Goal: Information Seeking & Learning: Understand process/instructions

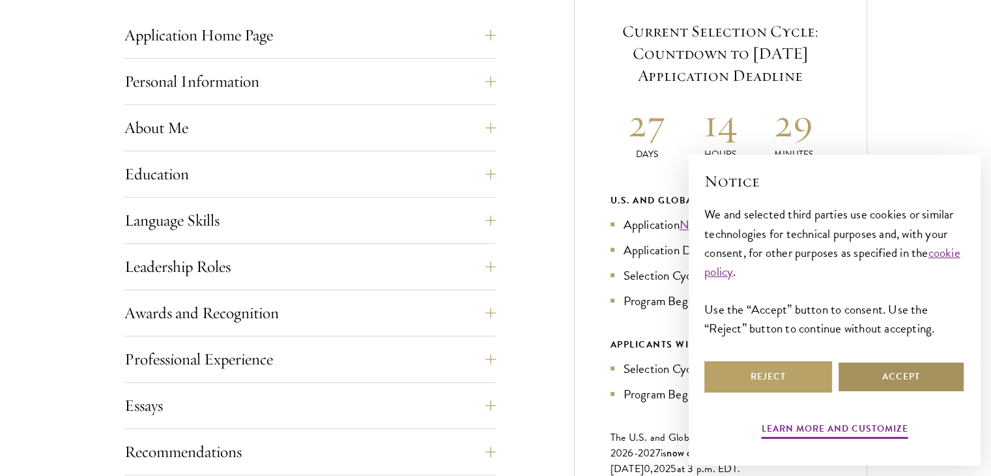
click at [884, 388] on button "Accept" at bounding box center [901, 376] width 128 height 31
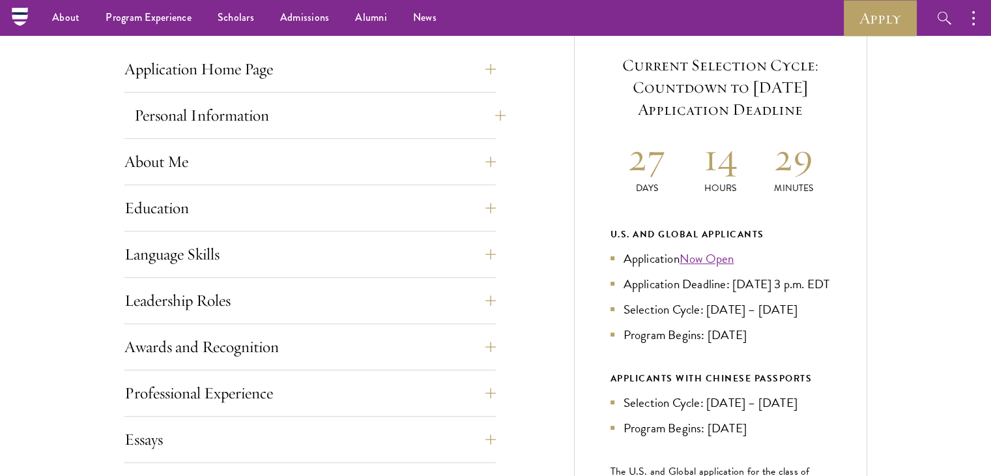
scroll to position [513, 0]
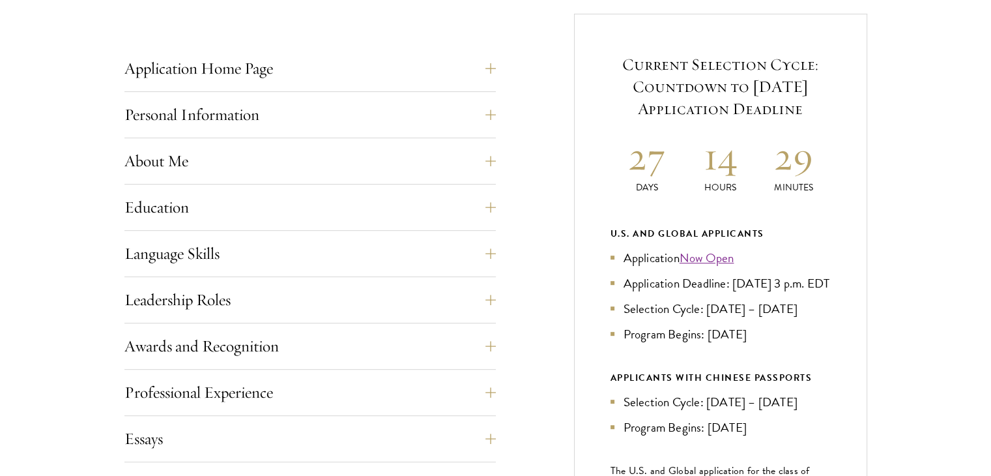
click at [695, 315] on ul "Application Now Open Application Deadline: [DATE] 3 p.m. EDT Selection Cycle: […" at bounding box center [720, 295] width 220 height 95
click at [693, 293] on li "Application Deadline: [DATE] 3 p.m. EDT" at bounding box center [720, 283] width 220 height 19
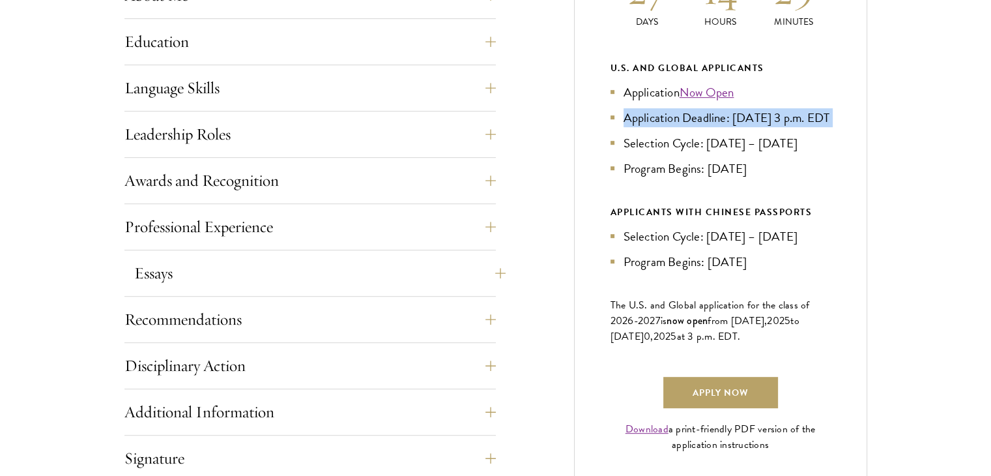
scroll to position [835, 0]
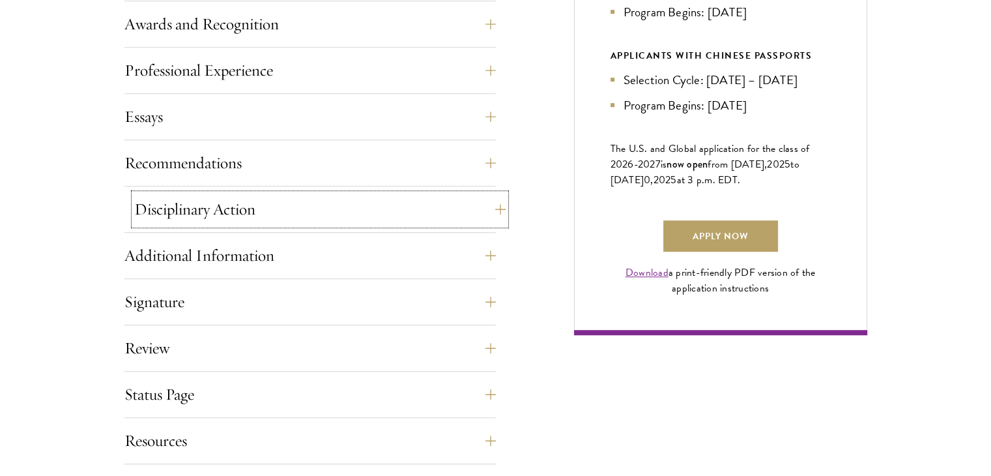
click at [373, 212] on button "Disciplinary Action" at bounding box center [319, 208] width 371 height 31
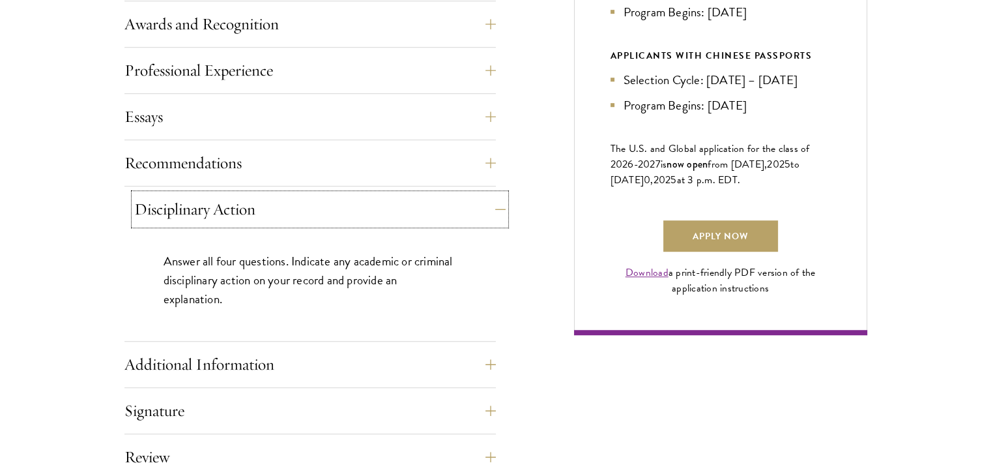
click at [244, 220] on button "Disciplinary Action" at bounding box center [319, 208] width 371 height 31
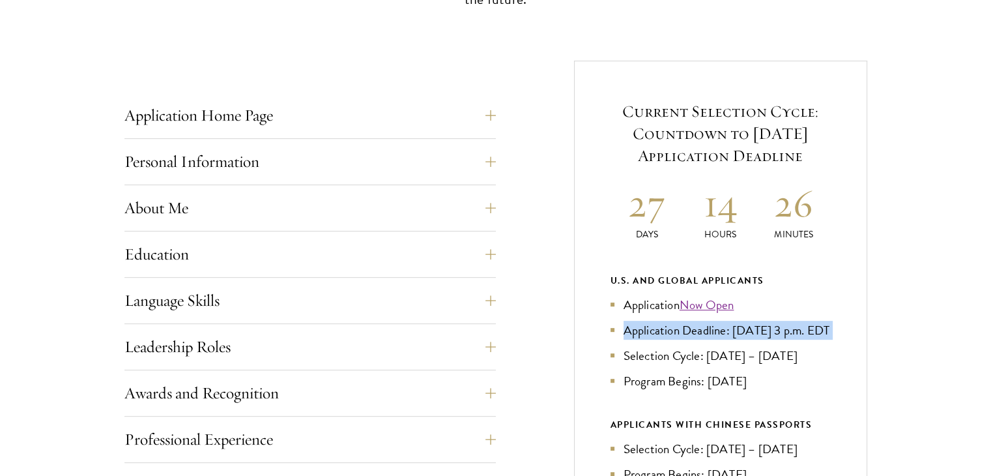
scroll to position [466, 0]
click at [242, 208] on button "About Me" at bounding box center [319, 207] width 371 height 31
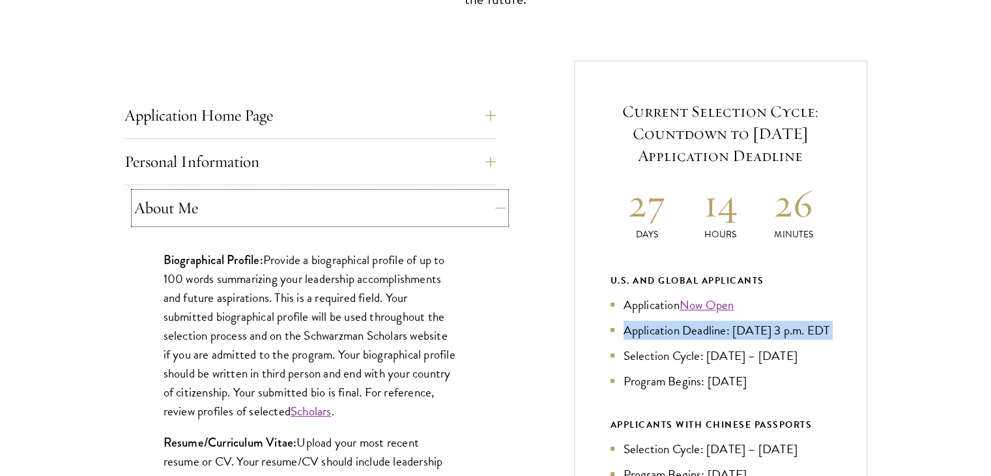
click at [244, 207] on button "About Me" at bounding box center [319, 207] width 371 height 31
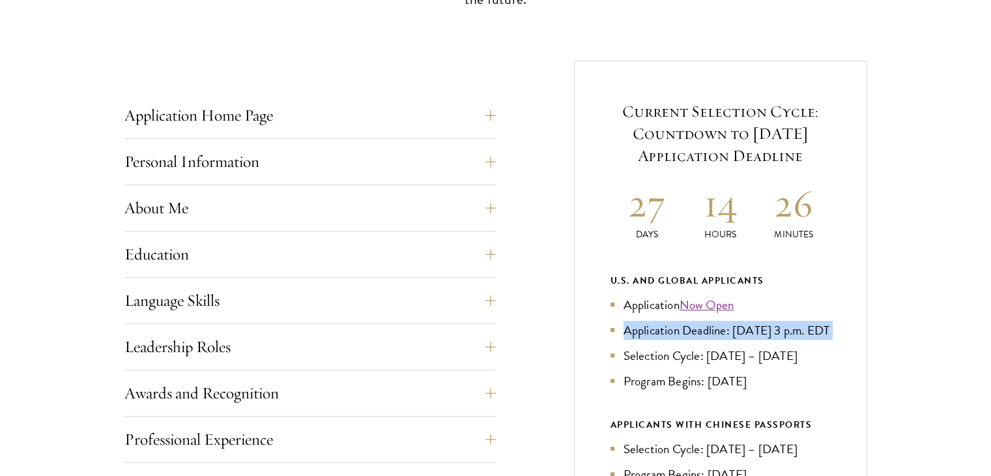
click at [281, 272] on div "Education List only undergraduate and graduate degrees completed (or on track t…" at bounding box center [309, 257] width 371 height 39
click at [279, 262] on button "Education" at bounding box center [319, 253] width 371 height 31
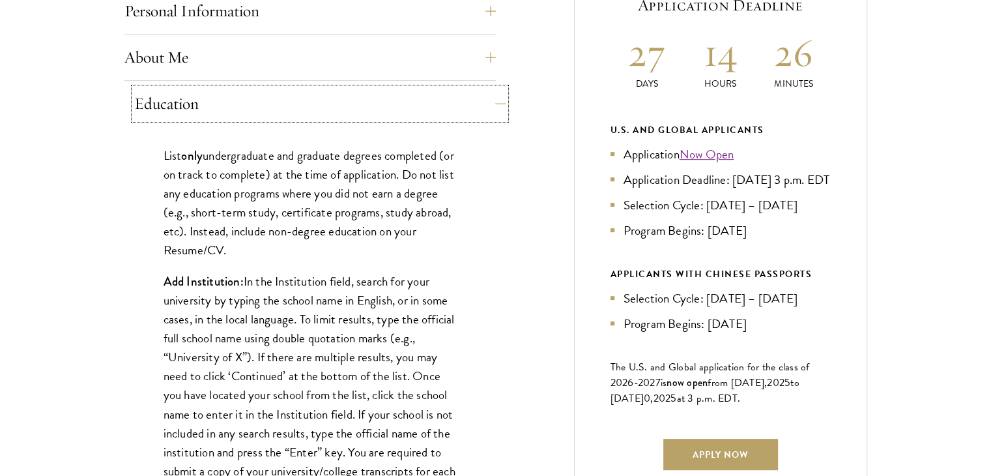
scroll to position [618, 0]
click at [285, 228] on p "List only undergraduate and graduate degrees completed (or on track to complete…" at bounding box center [310, 201] width 293 height 113
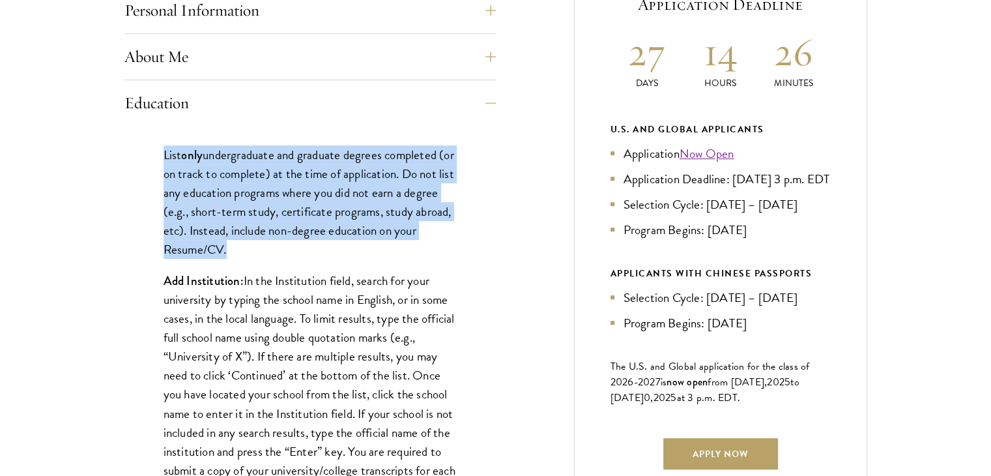
click at [285, 228] on p "List only undergraduate and graduate degrees completed (or on track to complete…" at bounding box center [310, 201] width 293 height 113
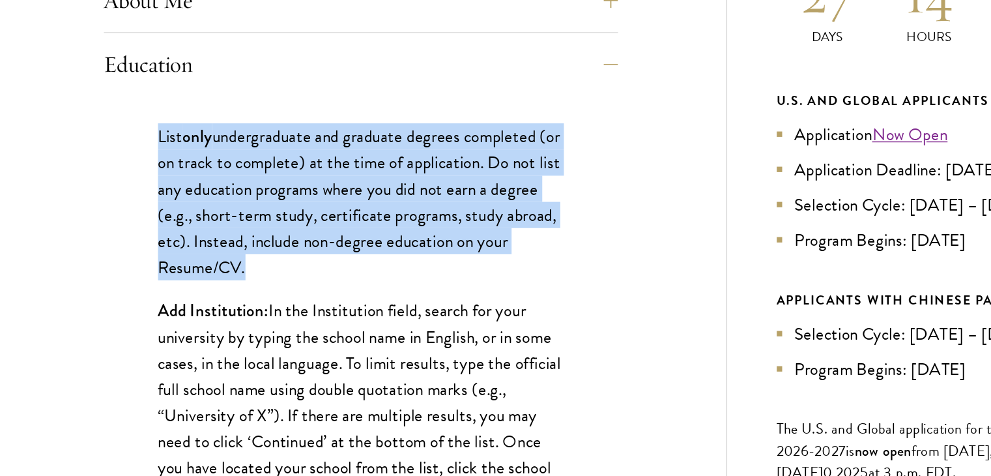
click at [178, 203] on p "List only undergraduate and graduate degrees completed (or on track to complete…" at bounding box center [310, 201] width 293 height 113
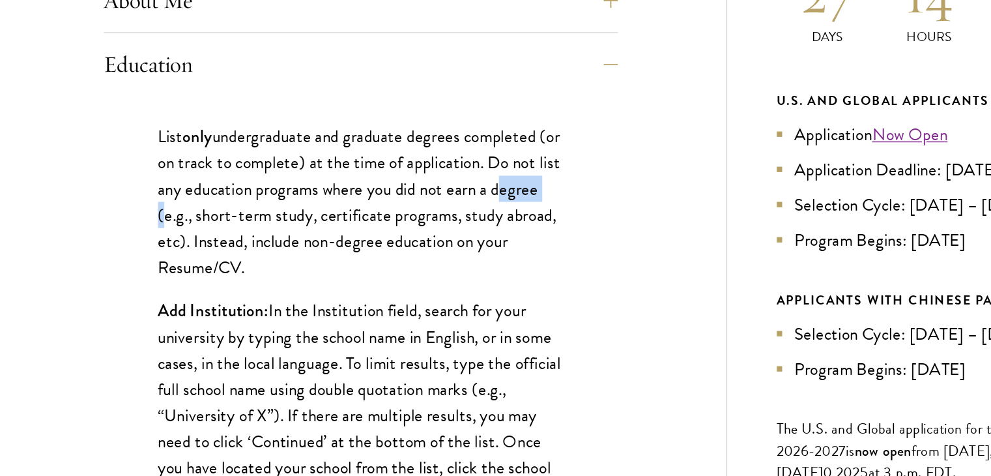
click at [178, 203] on p "List only undergraduate and graduate degrees completed (or on track to complete…" at bounding box center [310, 201] width 293 height 113
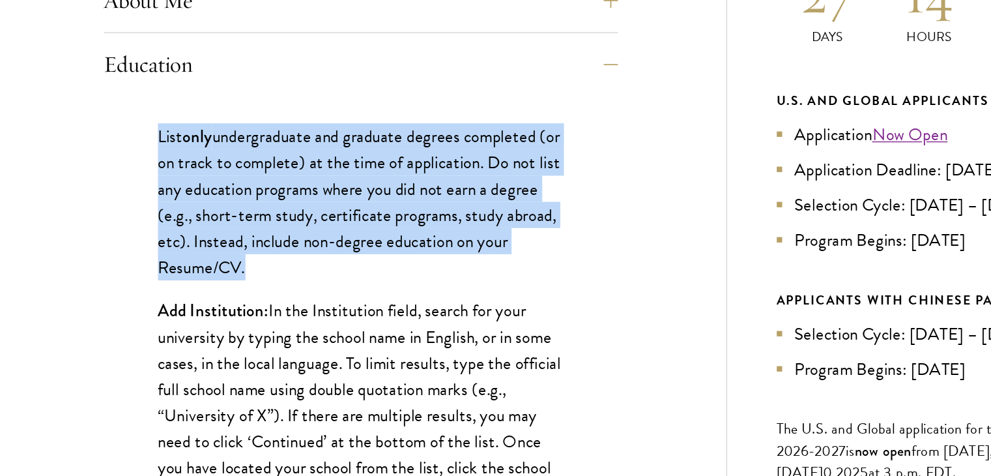
click at [178, 203] on p "List only undergraduate and graduate degrees completed (or on track to complete…" at bounding box center [310, 201] width 293 height 113
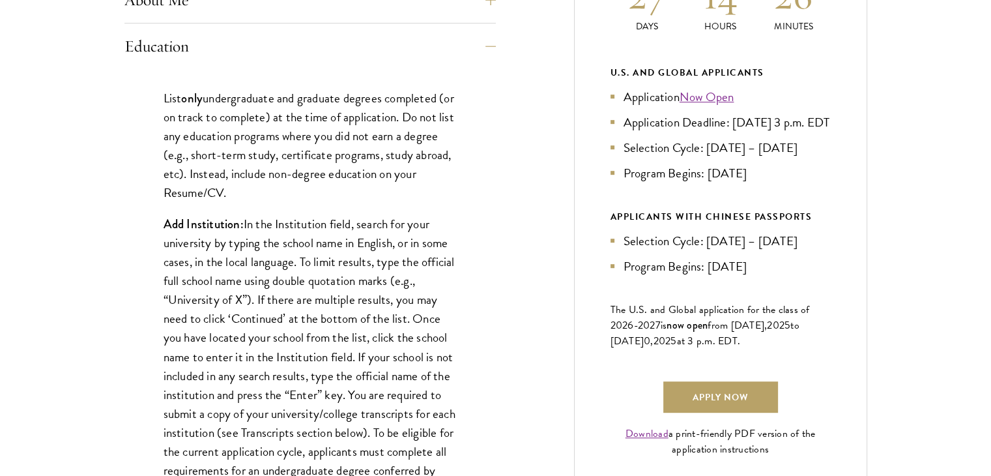
scroll to position [683, 0]
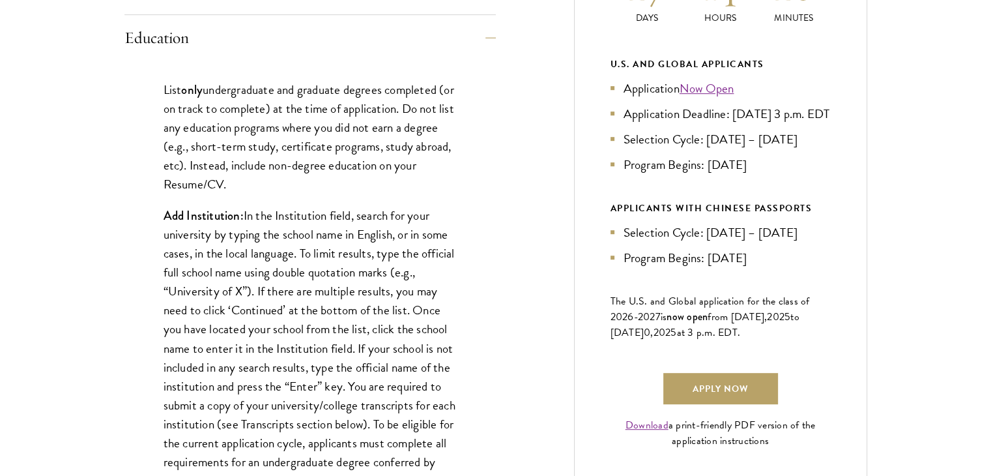
click at [182, 220] on strong "Add Institution:" at bounding box center [204, 216] width 80 height 18
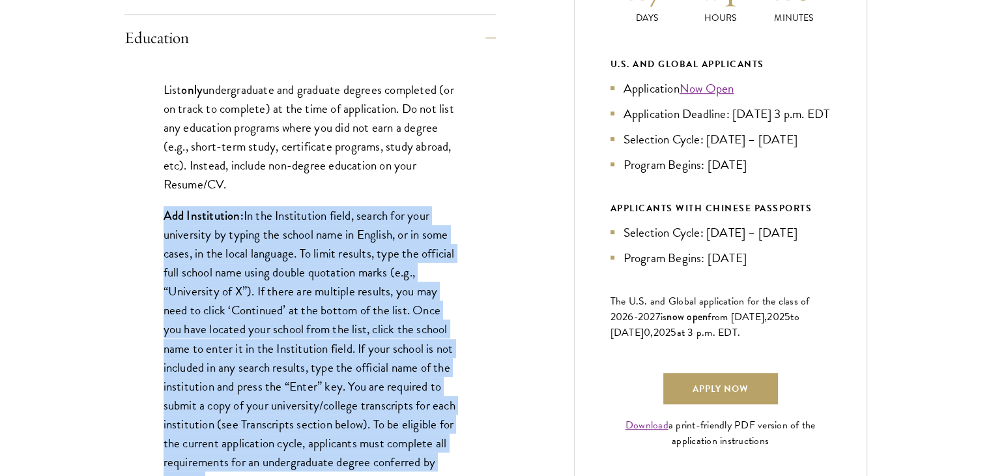
click at [182, 220] on strong "Add Institution:" at bounding box center [204, 216] width 80 height 18
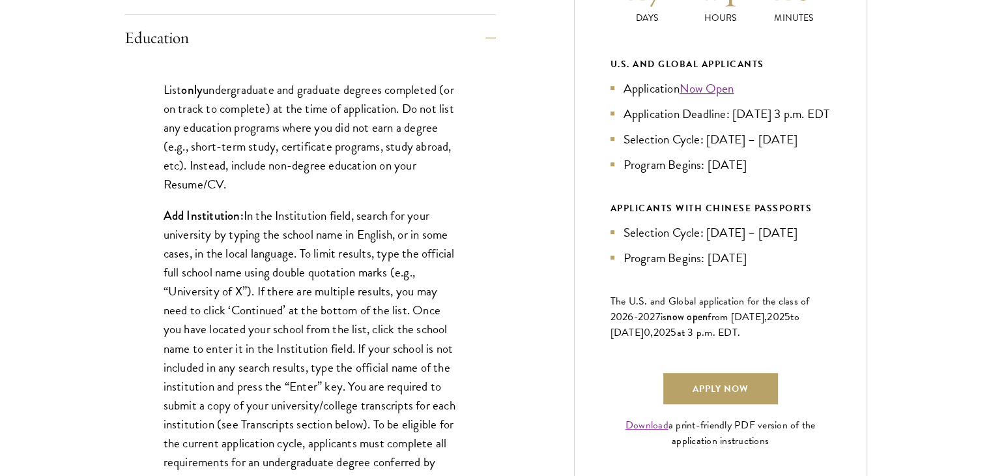
click at [216, 154] on p "List only undergraduate and graduate degrees completed (or on track to complete…" at bounding box center [310, 136] width 293 height 113
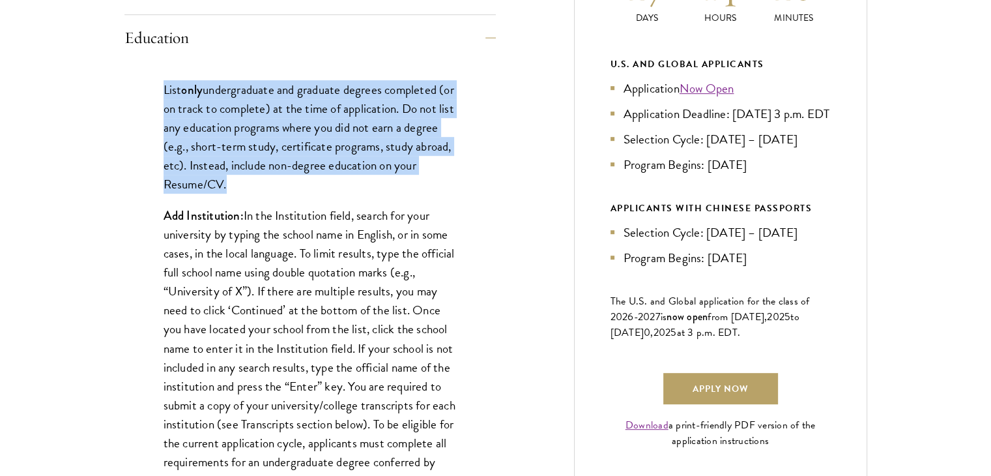
click at [216, 154] on p "List only undergraduate and graduate degrees completed (or on track to complete…" at bounding box center [310, 136] width 293 height 113
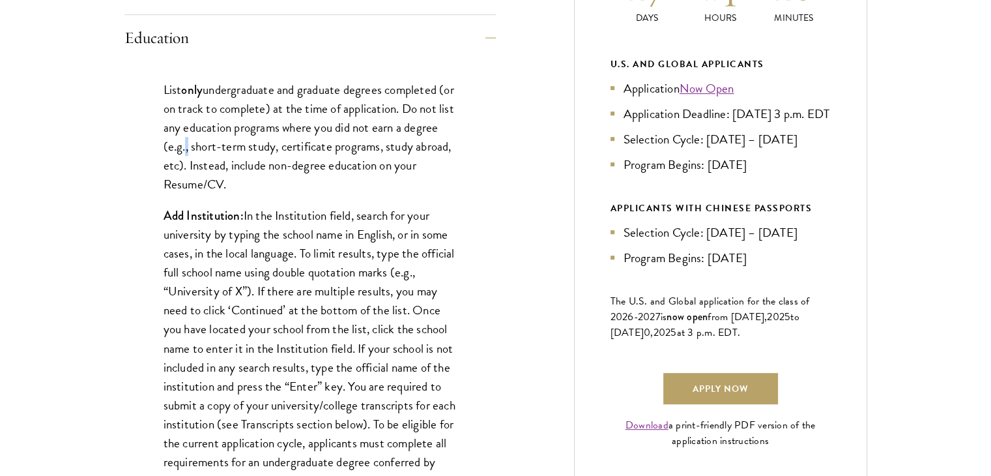
click at [216, 154] on p "List only undergraduate and graduate degrees completed (or on track to complete…" at bounding box center [310, 136] width 293 height 113
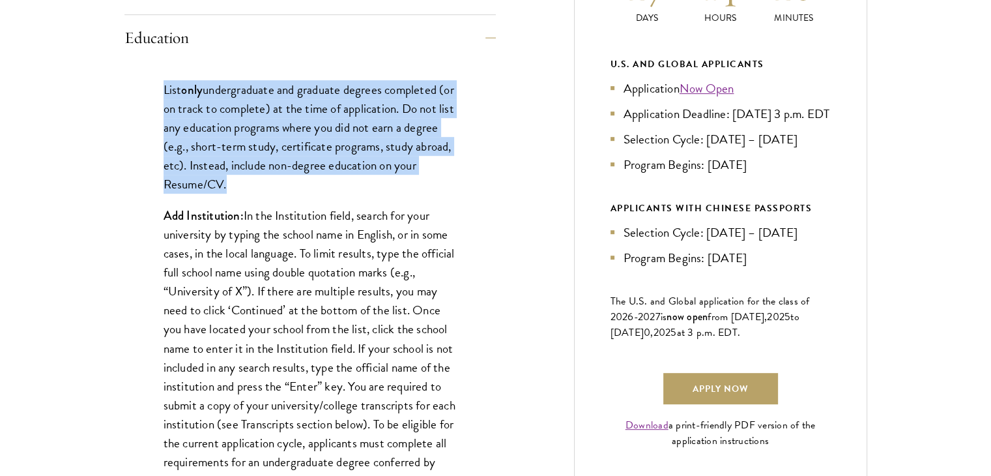
click at [216, 154] on p "List only undergraduate and graduate degrees completed (or on track to complete…" at bounding box center [310, 136] width 293 height 113
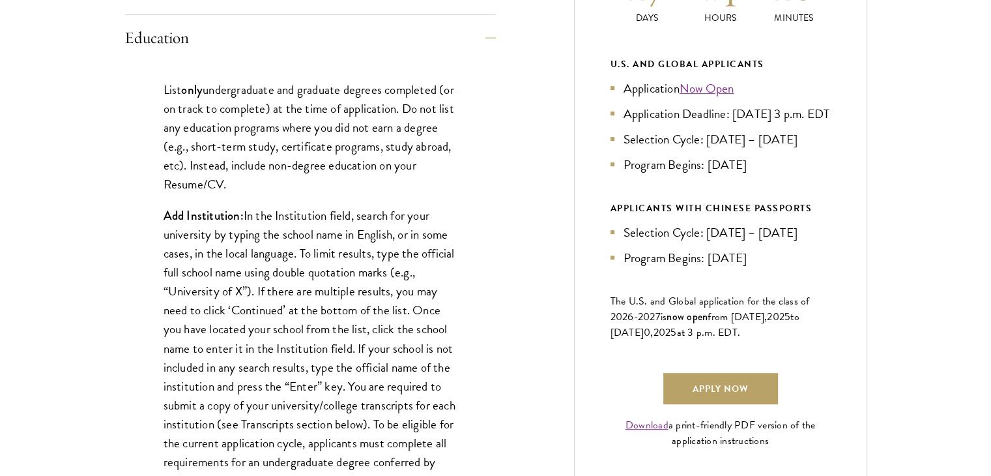
click at [203, 243] on p "Add Institution: In the Institution field, search for your university by typing…" at bounding box center [310, 348] width 293 height 284
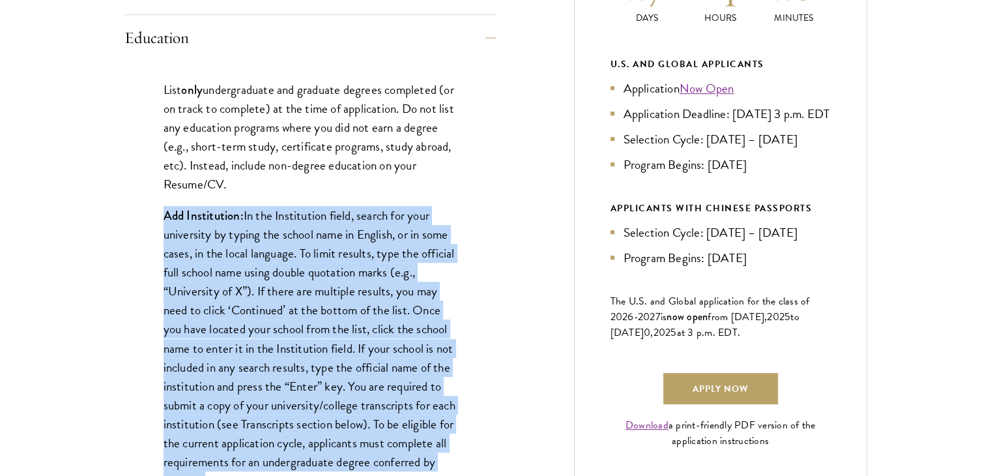
click at [203, 243] on p "Add Institution: In the Institution field, search for your university by typing…" at bounding box center [310, 348] width 293 height 284
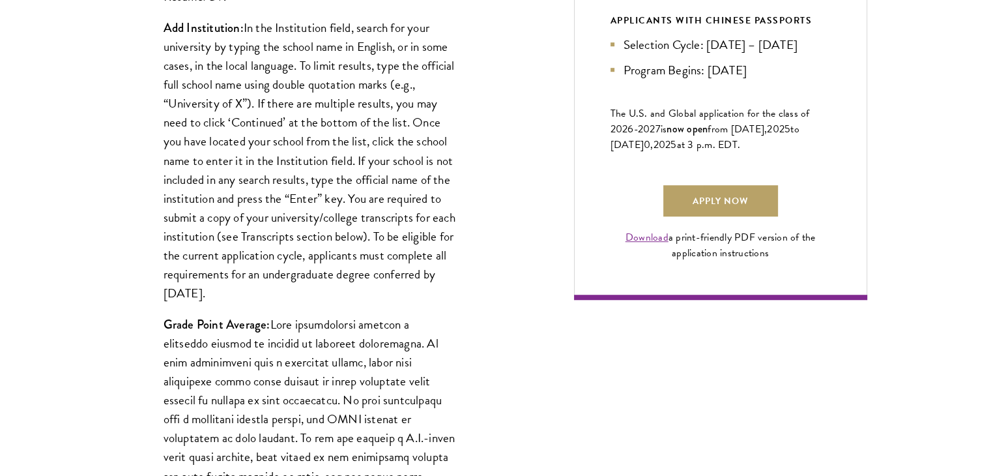
scroll to position [883, 0]
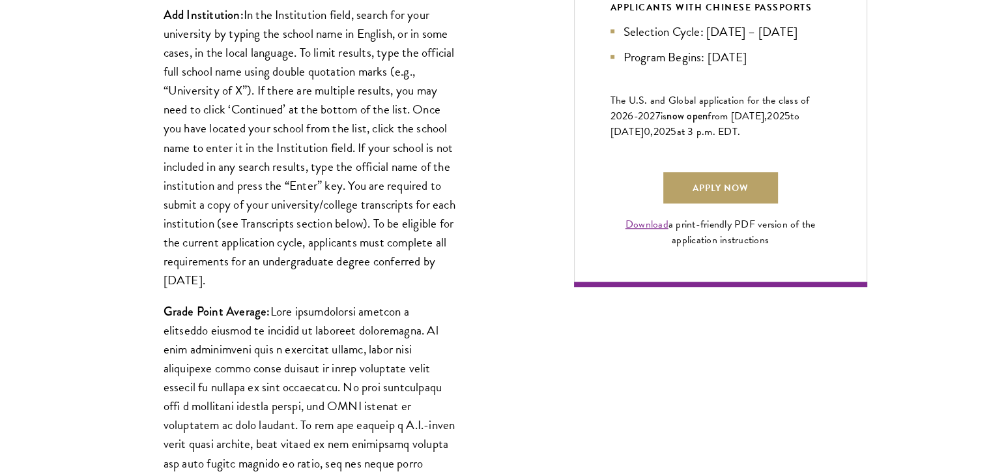
click at [219, 117] on p "Add Institution: In the Institution field, search for your university by typing…" at bounding box center [310, 147] width 293 height 284
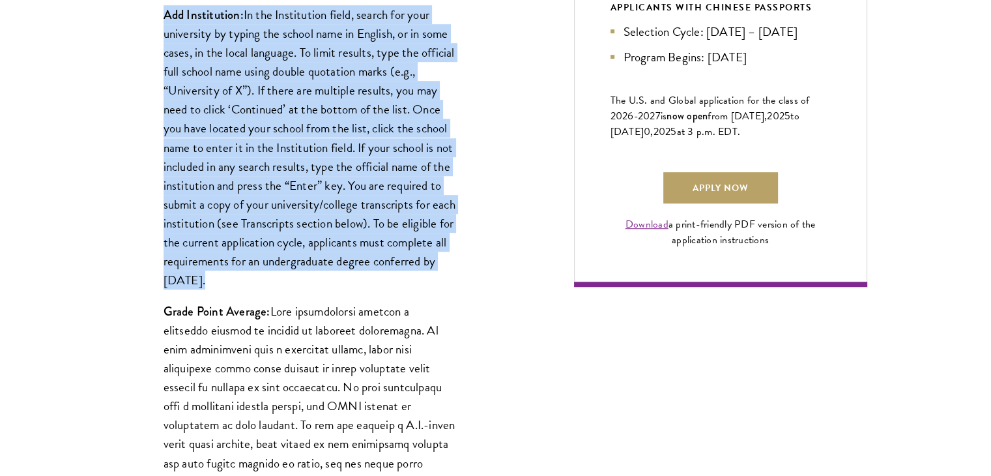
click at [219, 117] on p "Add Institution: In the Institution field, search for your university by typing…" at bounding box center [310, 147] width 293 height 284
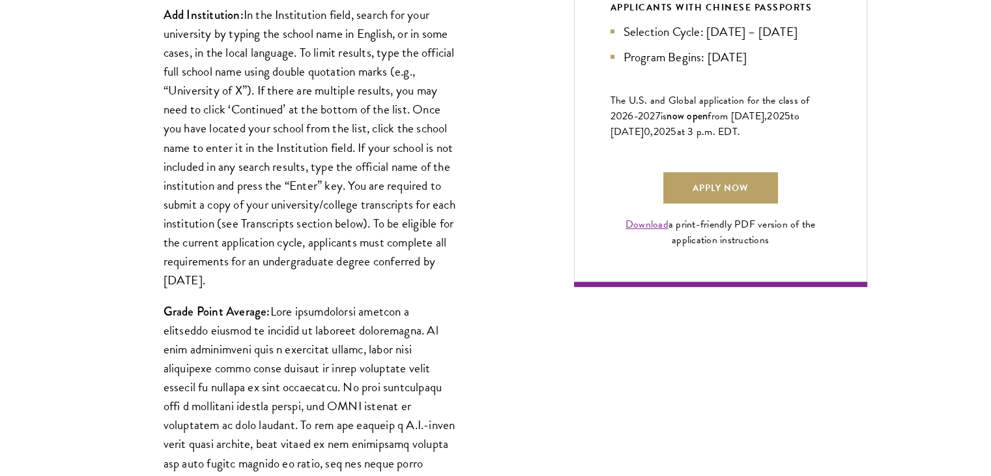
click at [315, 274] on p "Add Institution: In the Institution field, search for your university by typing…" at bounding box center [310, 147] width 293 height 284
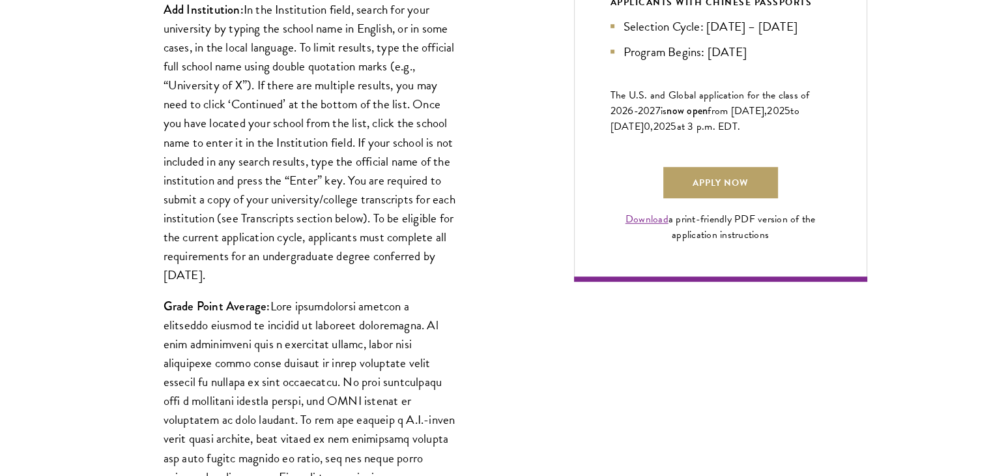
scroll to position [889, 0]
drag, startPoint x: 305, startPoint y: 277, endPoint x: 350, endPoint y: 182, distance: 104.6
click at [350, 182] on p "Add Institution: In the Institution field, search for your university by typing…" at bounding box center [310, 142] width 293 height 284
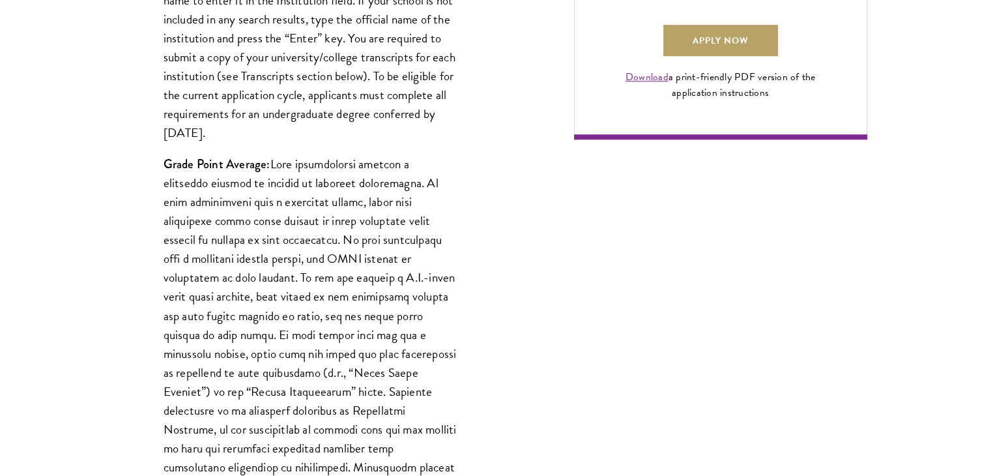
scroll to position [1037, 0]
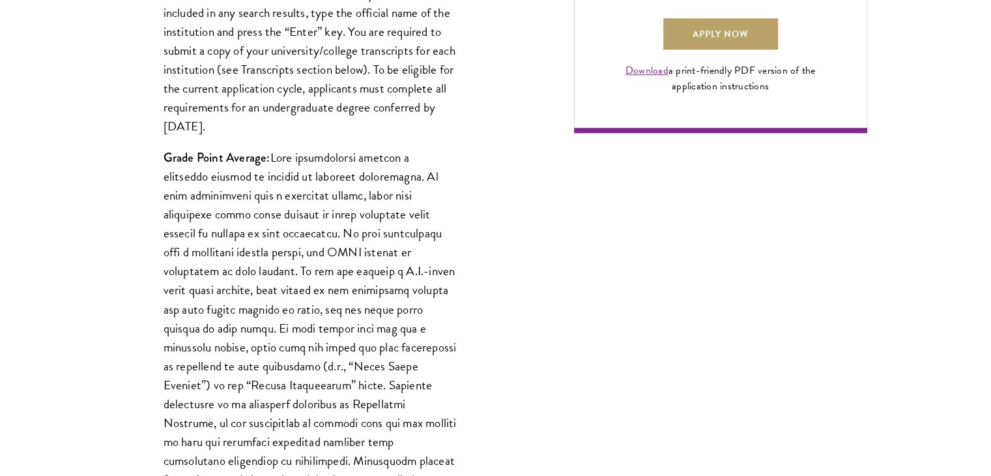
click at [293, 289] on p "Grade Point Average:" at bounding box center [310, 337] width 293 height 379
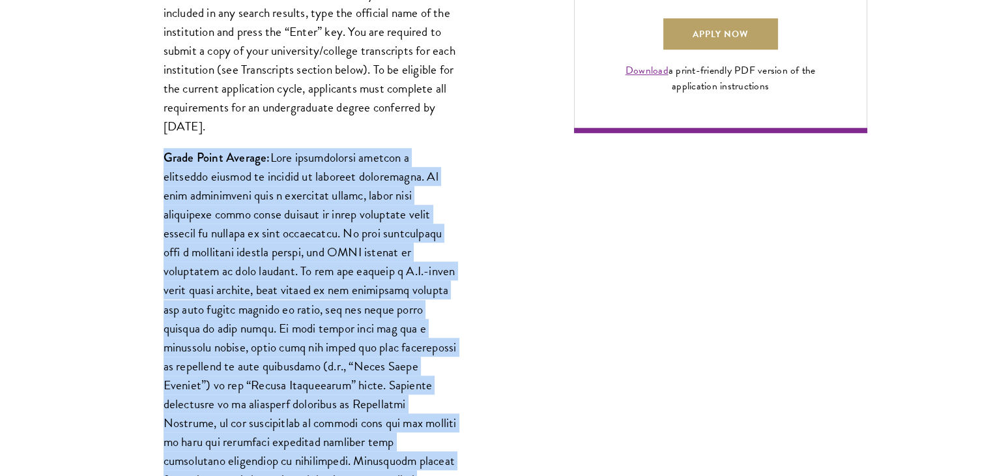
click at [293, 289] on p "Grade Point Average:" at bounding box center [310, 337] width 293 height 379
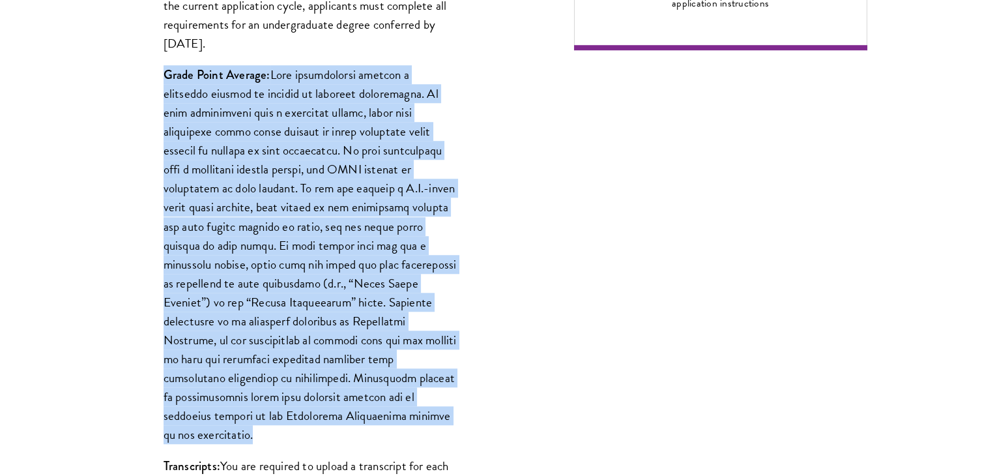
scroll to position [1121, 0]
click at [293, 289] on p "Grade Point Average:" at bounding box center [310, 253] width 293 height 379
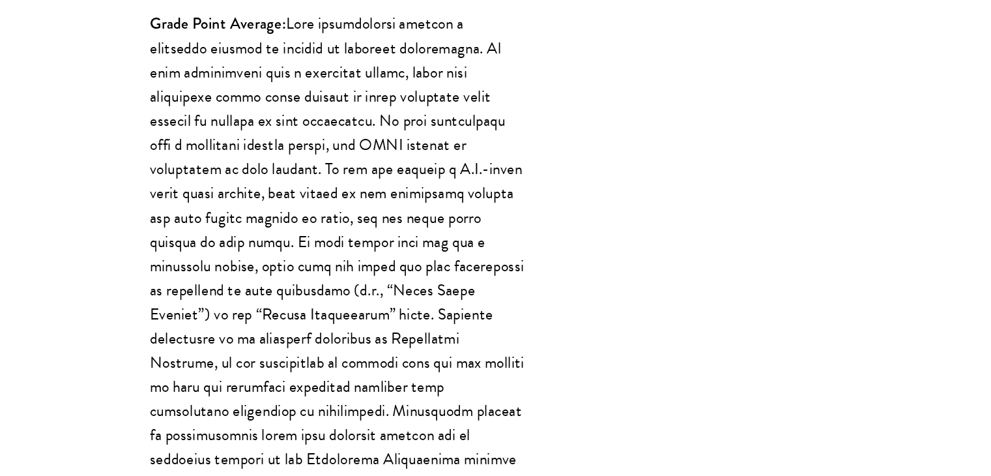
click at [212, 255] on p "Grade Point Average:" at bounding box center [310, 253] width 293 height 379
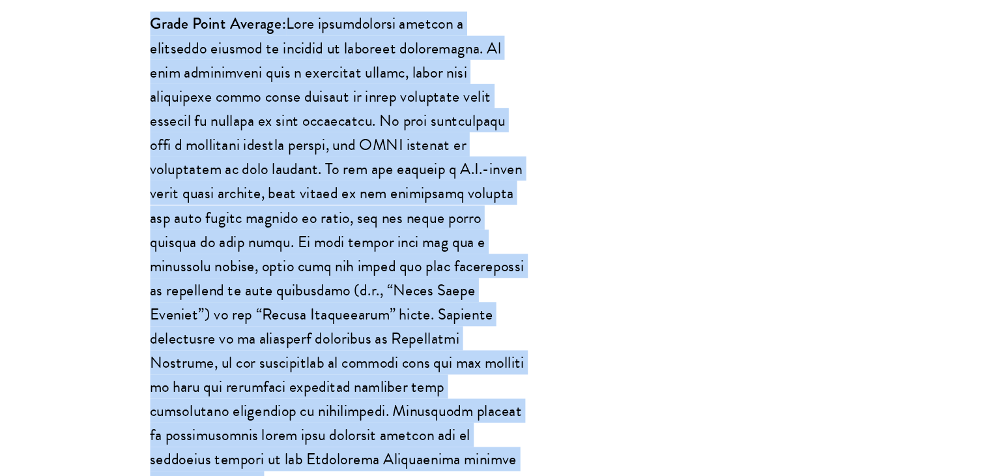
click at [212, 255] on p "Grade Point Average:" at bounding box center [310, 253] width 293 height 379
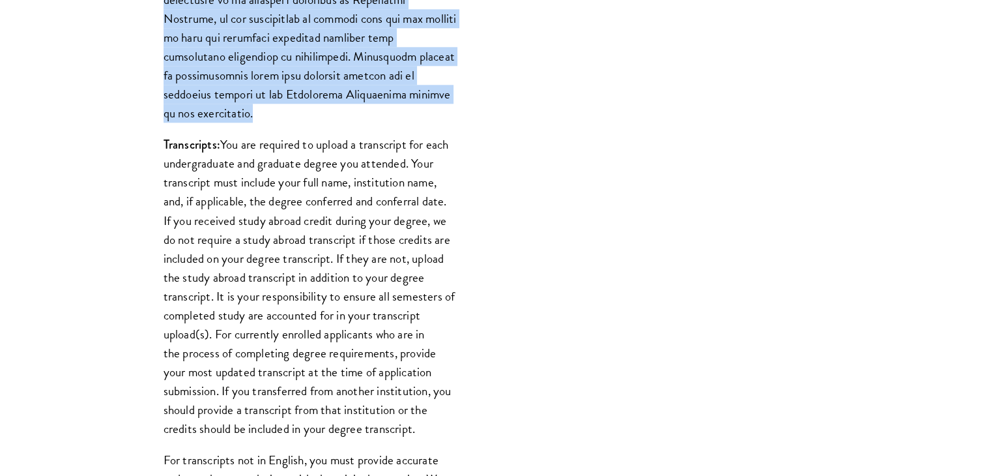
scroll to position [1442, 0]
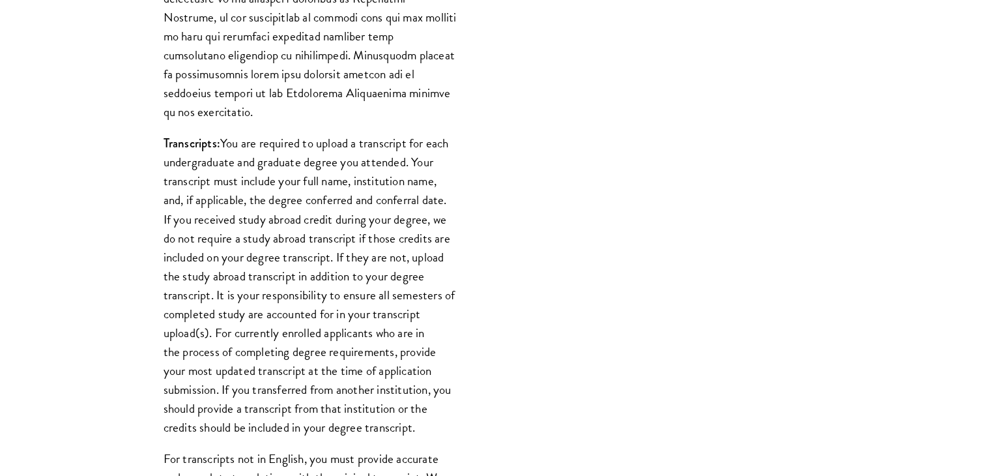
click at [212, 255] on p "Transcripts: You are required to upload a transcript for each undergraduate and…" at bounding box center [310, 285] width 293 height 303
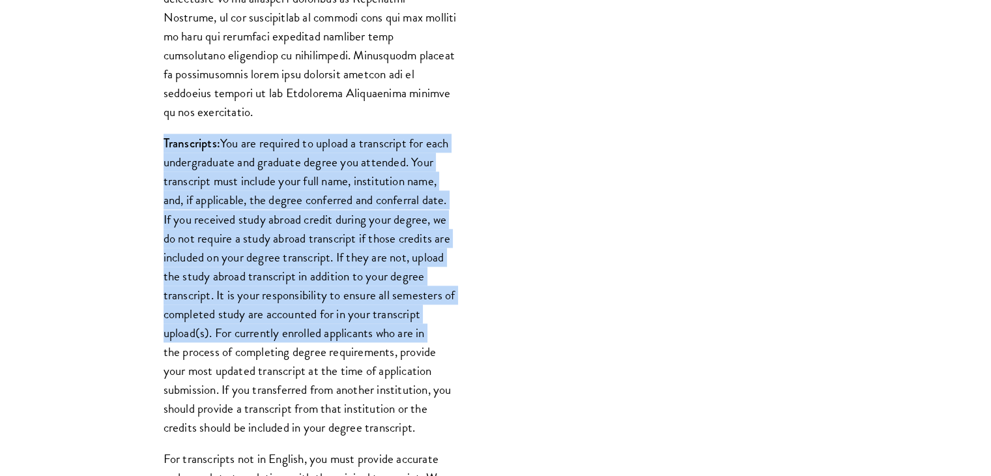
click at [212, 255] on p "Transcripts: You are required to upload a transcript for each undergraduate and…" at bounding box center [310, 285] width 293 height 303
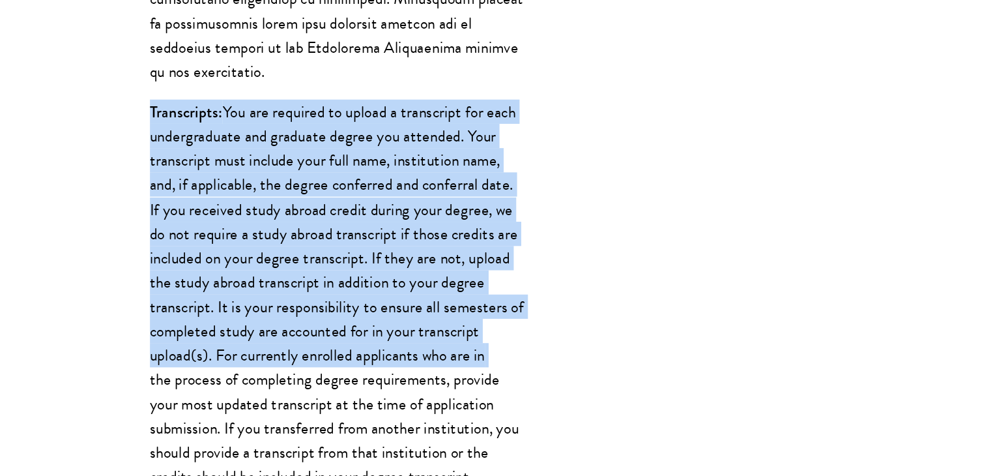
scroll to position [1502, 0]
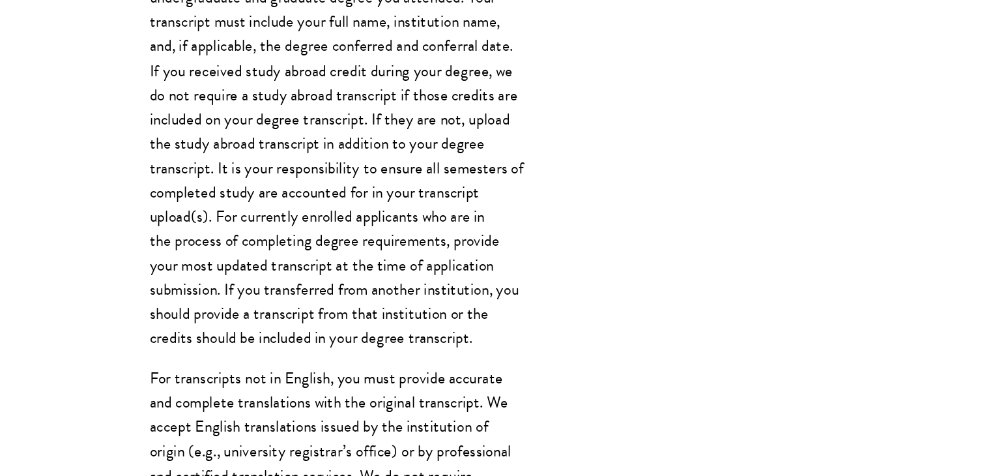
click at [397, 308] on p "Transcripts: You are required to upload a transcript for each undergraduate and…" at bounding box center [310, 225] width 293 height 303
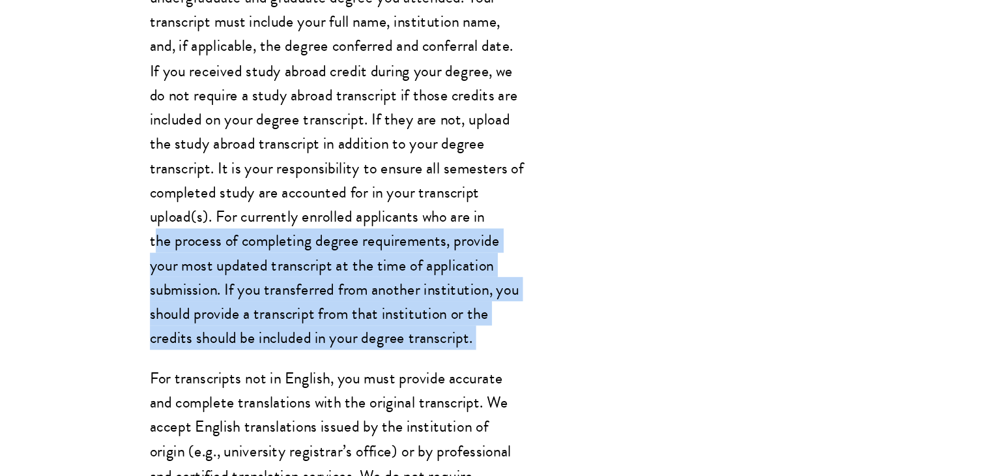
click at [397, 308] on p "Transcripts: You are required to upload a transcript for each undergraduate and…" at bounding box center [310, 225] width 293 height 303
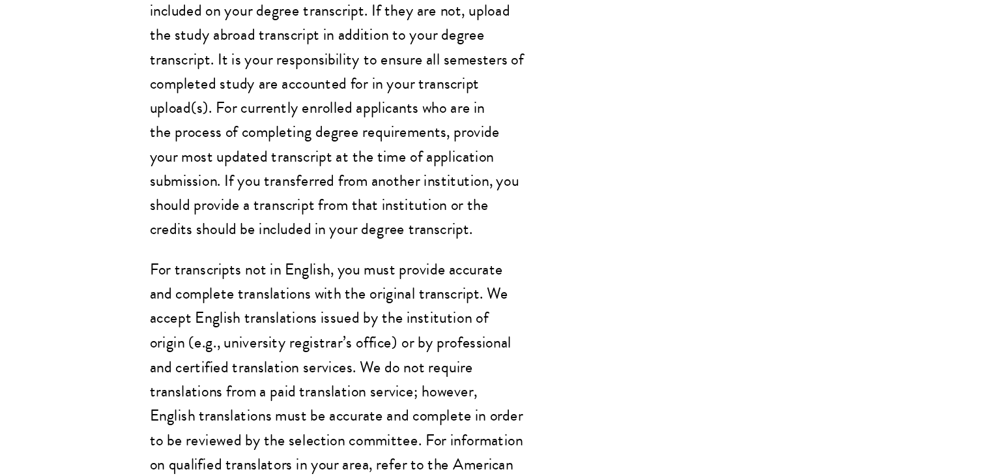
click at [397, 308] on p "For transcripts not in English, you must provide accurate and complete translat…" at bounding box center [310, 418] width 293 height 227
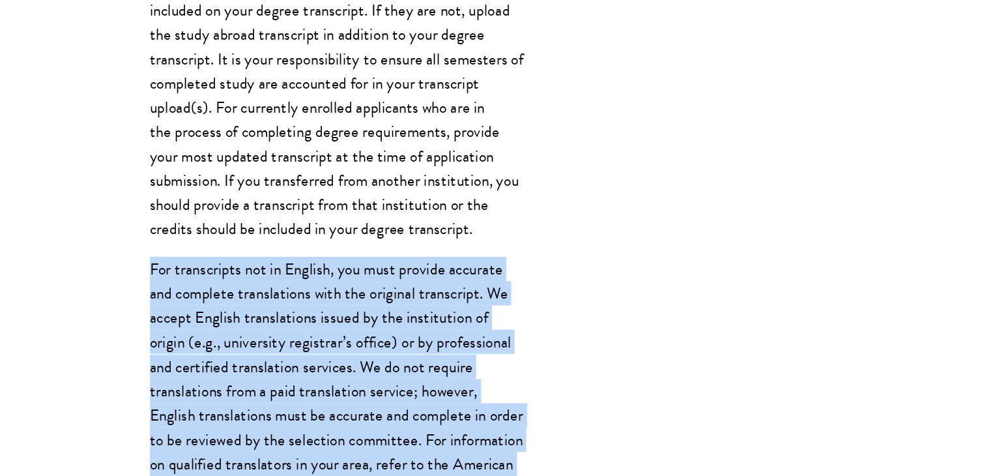
click at [397, 308] on p "For transcripts not in English, you must provide accurate and complete translat…" at bounding box center [310, 418] width 293 height 227
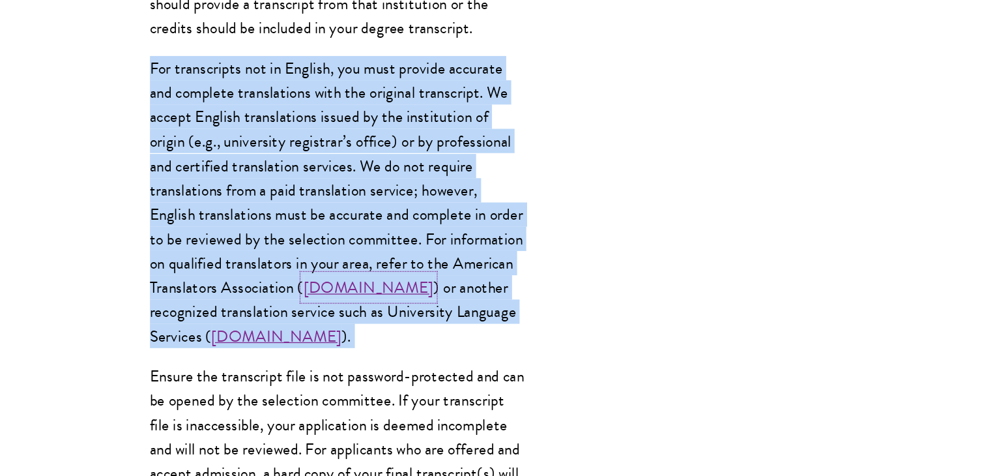
click at [385, 319] on link "[DOMAIN_NAME]" at bounding box center [334, 328] width 102 height 19
click at [337, 177] on p "For transcripts not in English, you must provide accurate and complete translat…" at bounding box center [310, 262] width 293 height 227
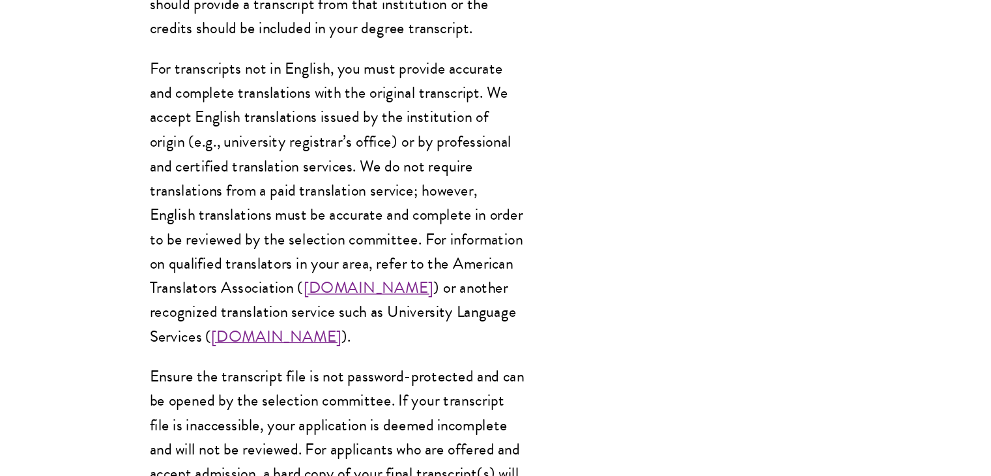
scroll to position [1942, 0]
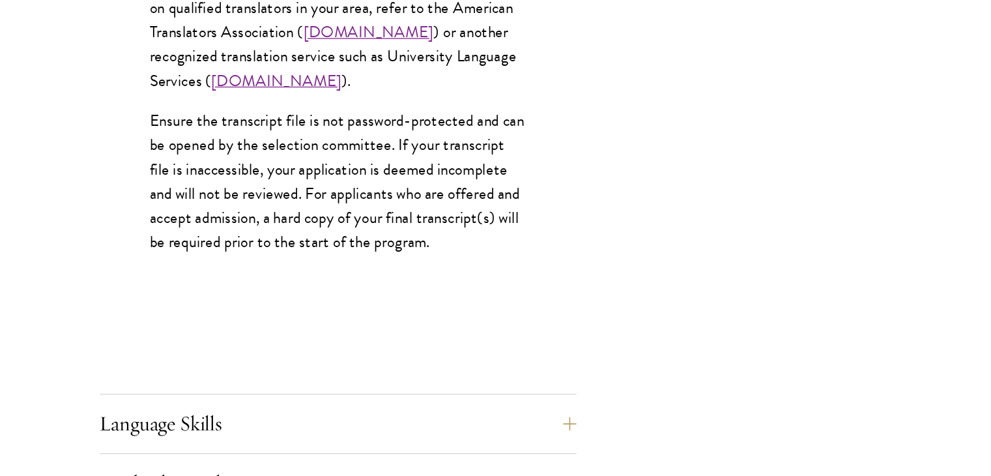
click at [337, 189] on p "Ensure the transcript file is not password-protected and can be opened by the s…" at bounding box center [310, 245] width 293 height 113
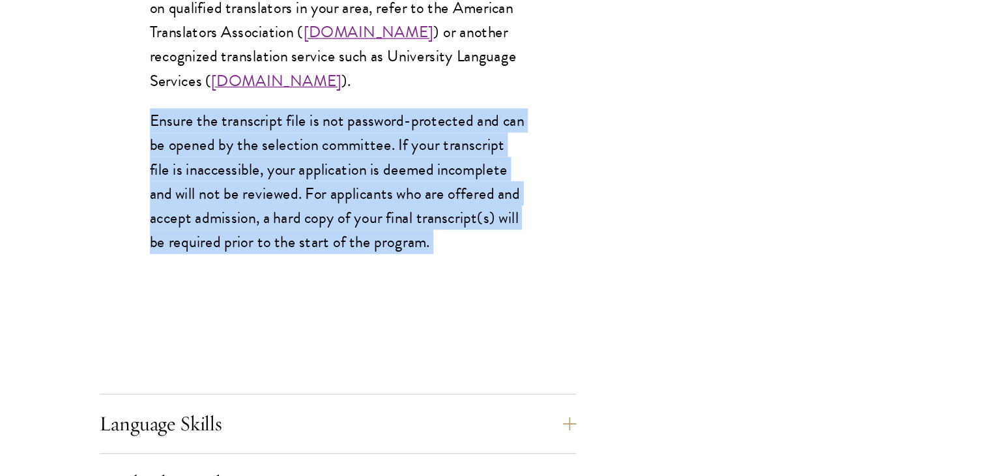
click at [337, 189] on p "Ensure the transcript file is not password-protected and can be opened by the s…" at bounding box center [310, 245] width 293 height 113
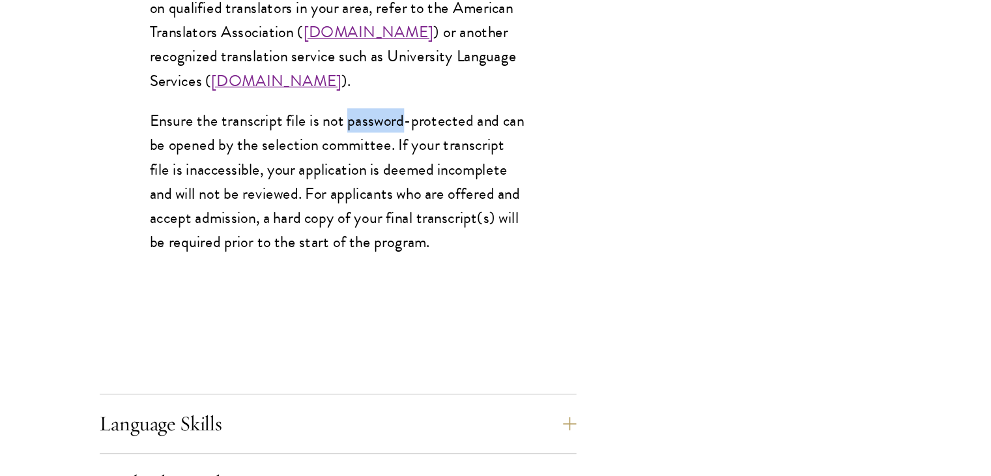
click at [337, 189] on p "Ensure the transcript file is not password-protected and can be opened by the s…" at bounding box center [310, 245] width 293 height 113
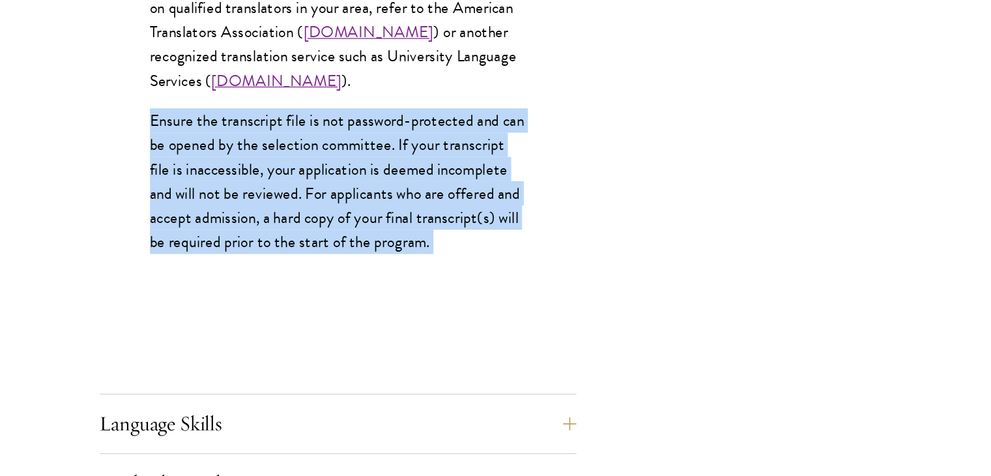
click at [337, 189] on p "Ensure the transcript file is not password-protected and can be opened by the s…" at bounding box center [310, 245] width 293 height 113
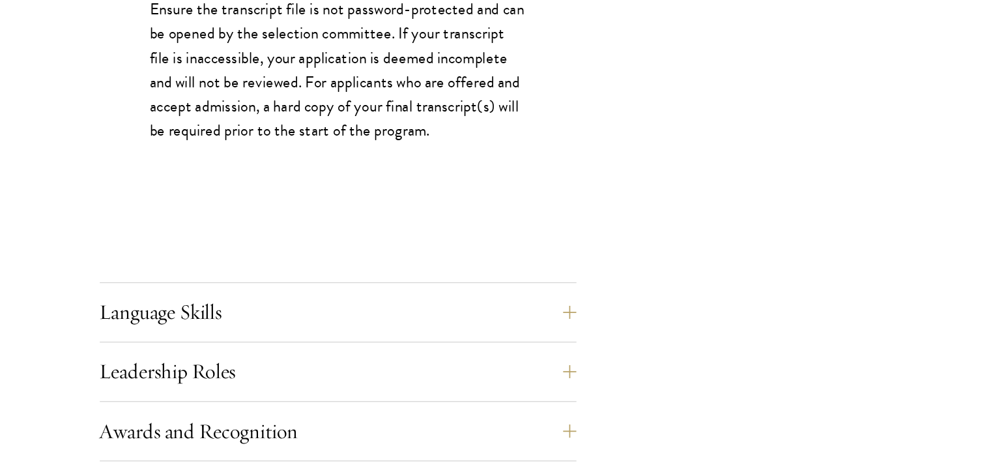
scroll to position [2030, 0]
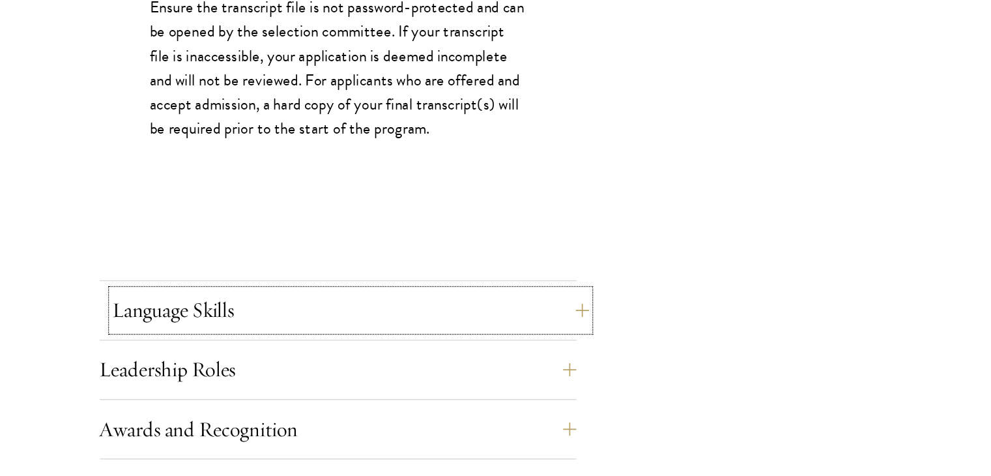
click at [267, 339] on button "Language Skills" at bounding box center [319, 346] width 371 height 31
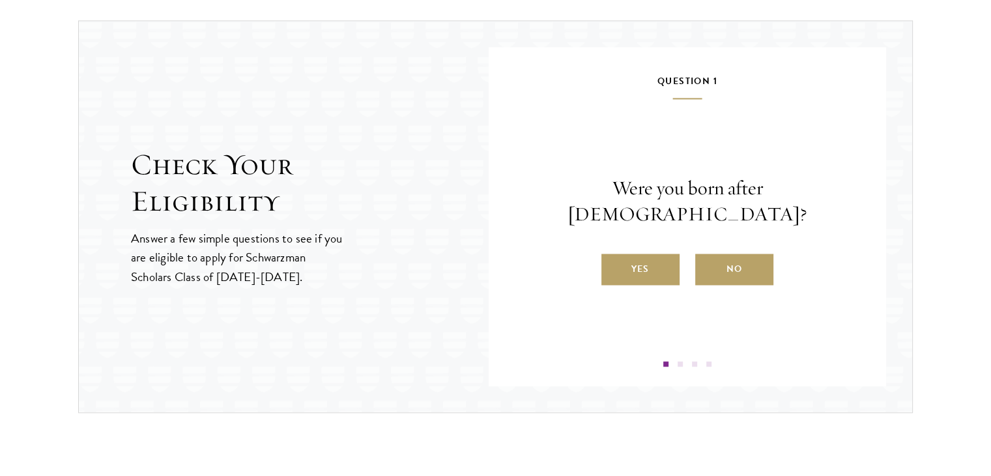
scroll to position [2022, 0]
click at [666, 255] on label "Yes" at bounding box center [640, 267] width 78 height 31
click at [613, 255] on input "Yes" at bounding box center [607, 259] width 12 height 12
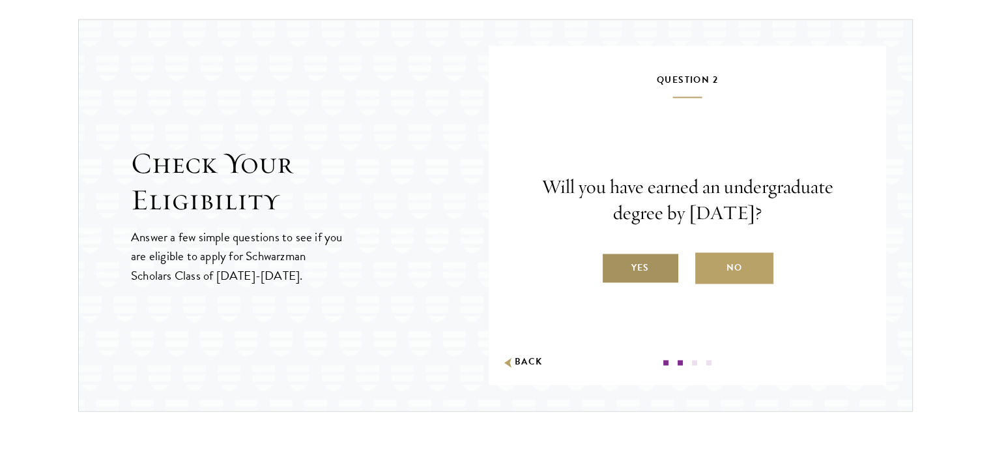
click at [653, 261] on label "Yes" at bounding box center [640, 267] width 78 height 31
click at [613, 261] on input "Yes" at bounding box center [607, 259] width 12 height 12
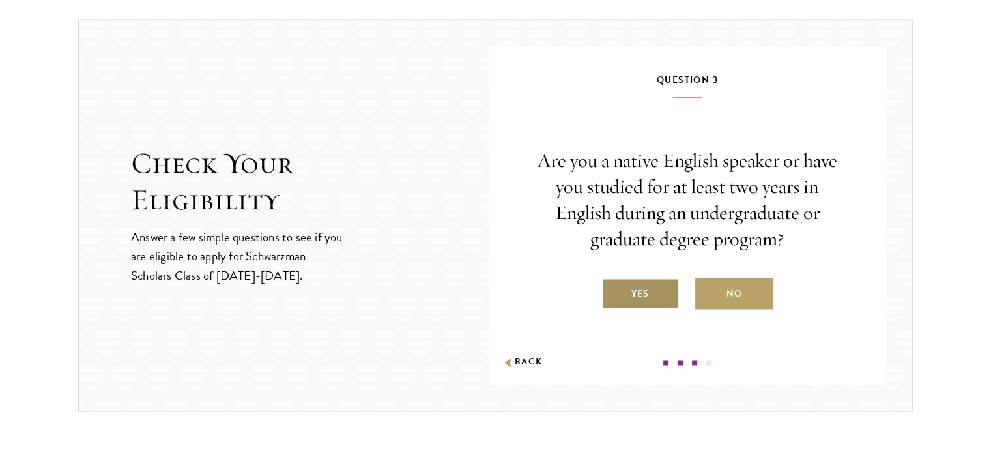
click at [662, 291] on label "Yes" at bounding box center [640, 293] width 78 height 31
click at [613, 291] on input "Yes" at bounding box center [607, 285] width 12 height 12
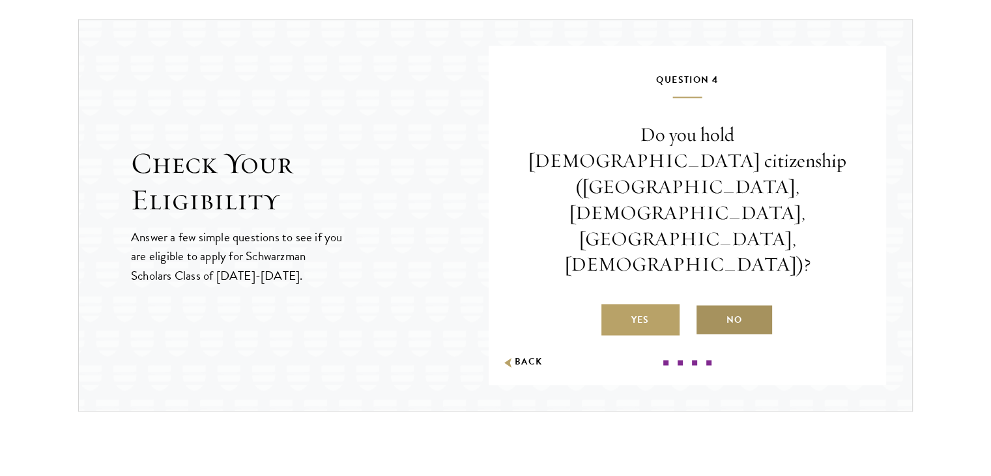
click at [729, 304] on label "No" at bounding box center [734, 319] width 78 height 31
click at [707, 306] on input "No" at bounding box center [701, 312] width 12 height 12
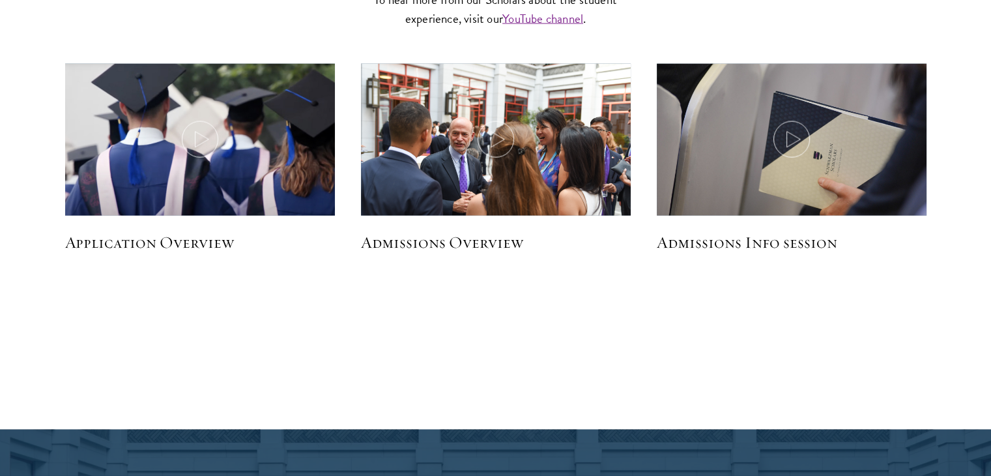
scroll to position [2556, 0]
